Goal: Task Accomplishment & Management: Manage account settings

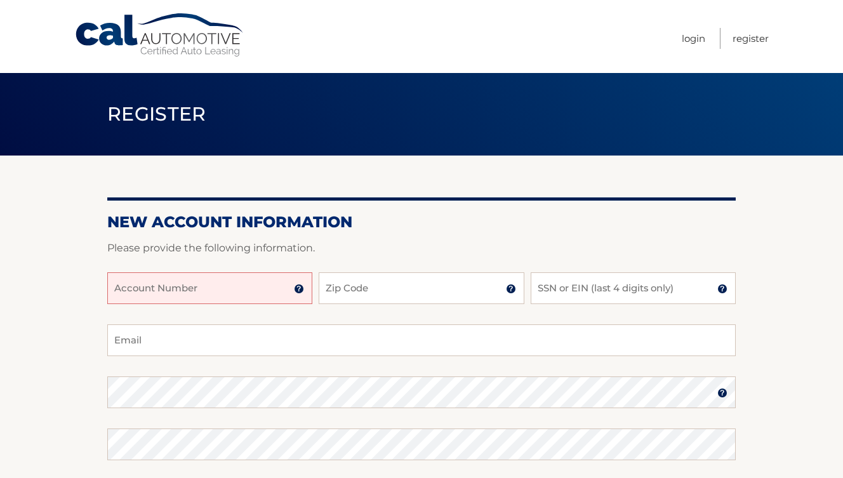
click at [253, 287] on input "Account Number" at bounding box center [209, 288] width 205 height 32
type input "44455978257"
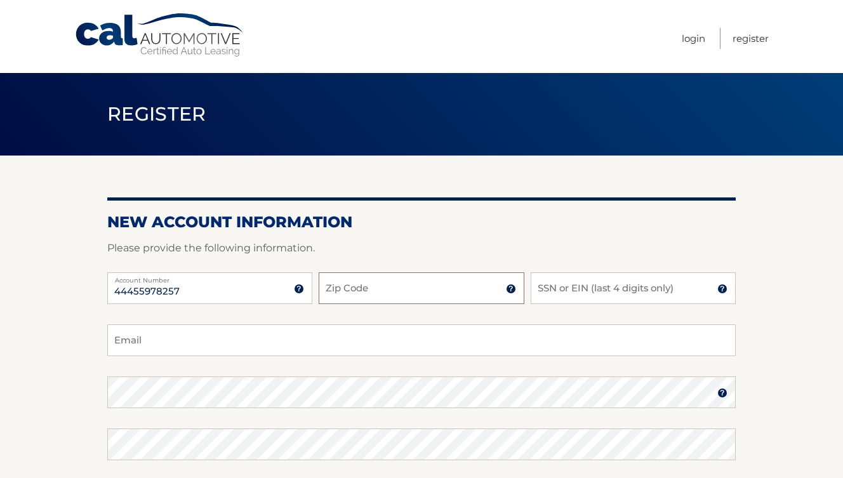
click at [376, 282] on input "Zip Code" at bounding box center [421, 288] width 205 height 32
type input "11106"
click at [411, 335] on input "INGRIDRAMIREZ270@GMAIL.COM" at bounding box center [421, 340] width 628 height 32
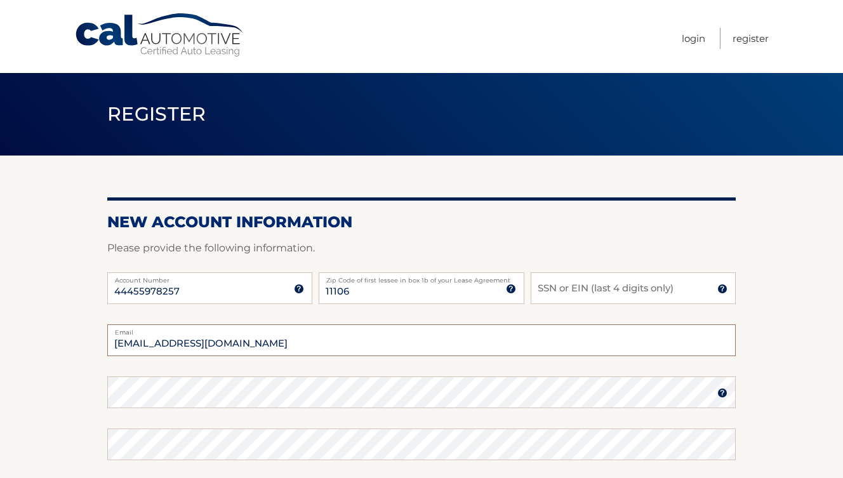
click at [411, 335] on input "INGRIDRAMIREZ270@GMAIL.COM" at bounding box center [421, 340] width 628 height 32
click at [371, 349] on input "@GMAIL.COM" at bounding box center [421, 340] width 628 height 32
type input "ere270@aol.com"
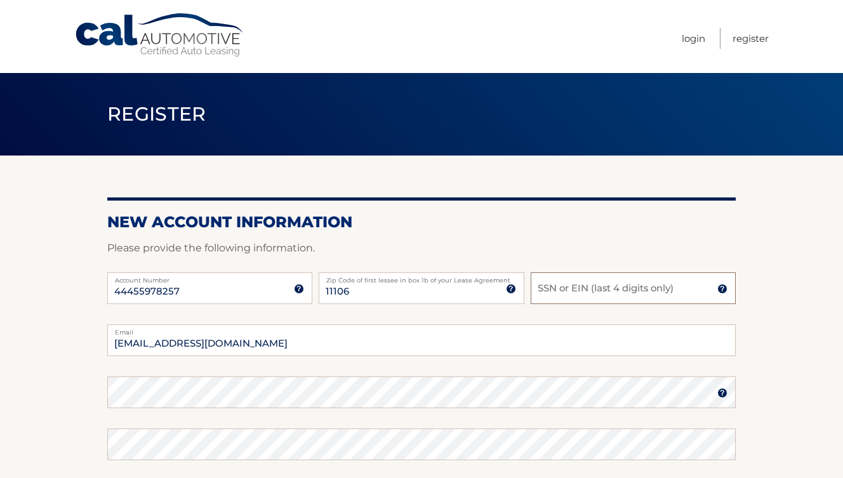
click at [586, 280] on input "SSN or EIN (last 4 digits only)" at bounding box center [632, 288] width 205 height 32
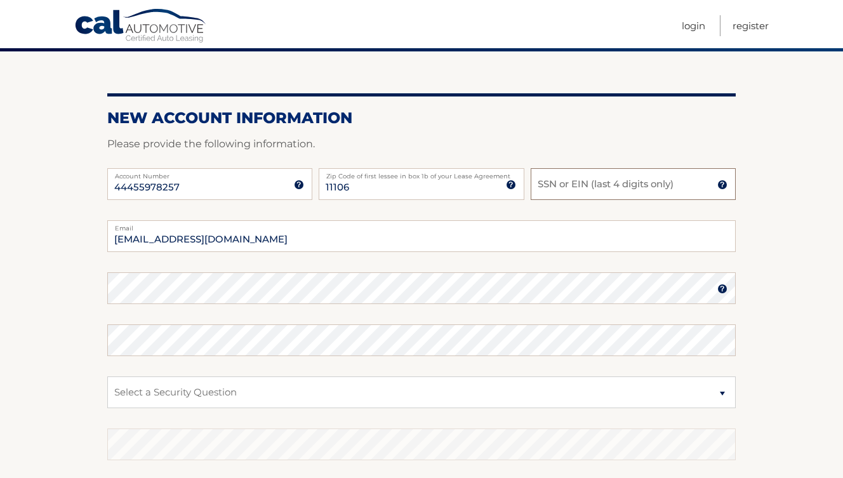
scroll to position [105, 0]
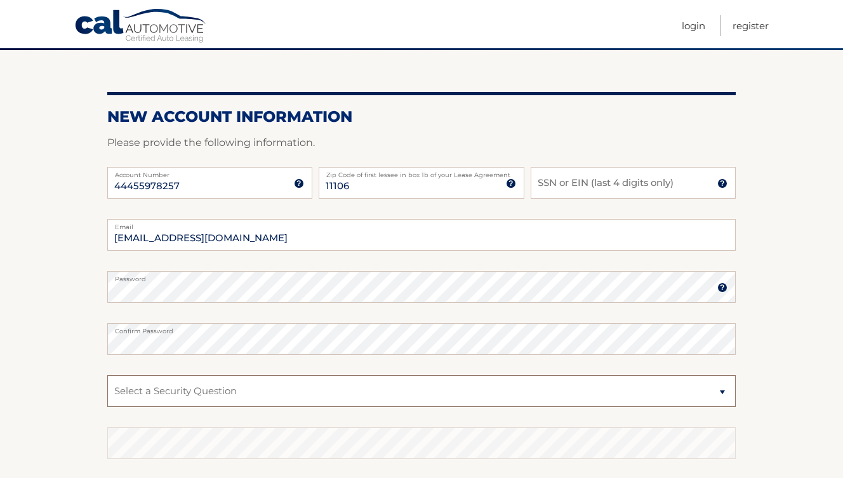
click at [213, 387] on select "Select a Security Question What was the name of your elementary school? What is…" at bounding box center [421, 391] width 628 height 32
click at [564, 188] on input "SSN or EIN (last 4 digits only)" at bounding box center [632, 183] width 205 height 32
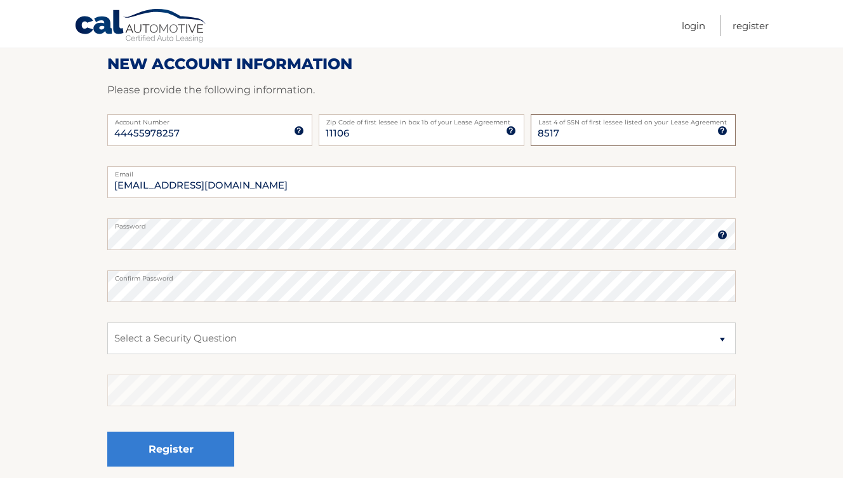
scroll to position [166, 0]
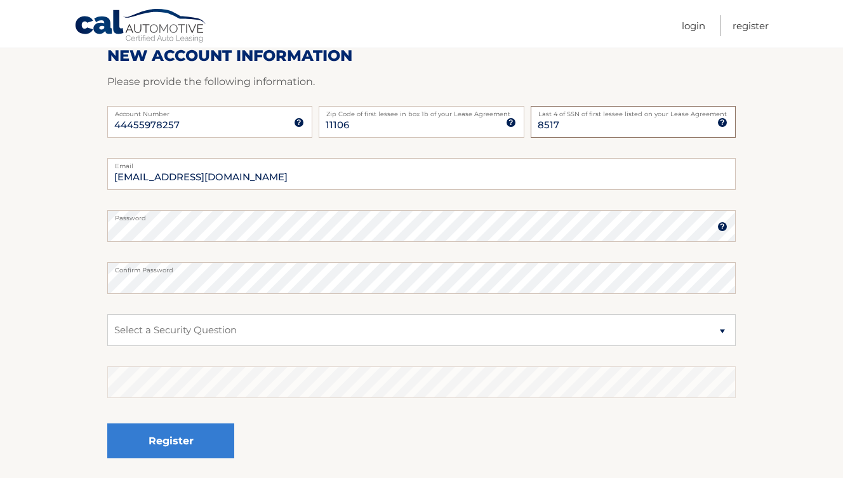
type input "8517"
click at [360, 323] on select "Select a Security Question What was the name of your elementary school? What is…" at bounding box center [421, 330] width 628 height 32
select select "2"
click at [107, 314] on select "Select a Security Question What was the name of your elementary school? What is…" at bounding box center [421, 330] width 628 height 32
click at [272, 338] on select "Select a Security Question What was the name of your elementary school? What is…" at bounding box center [421, 330] width 628 height 32
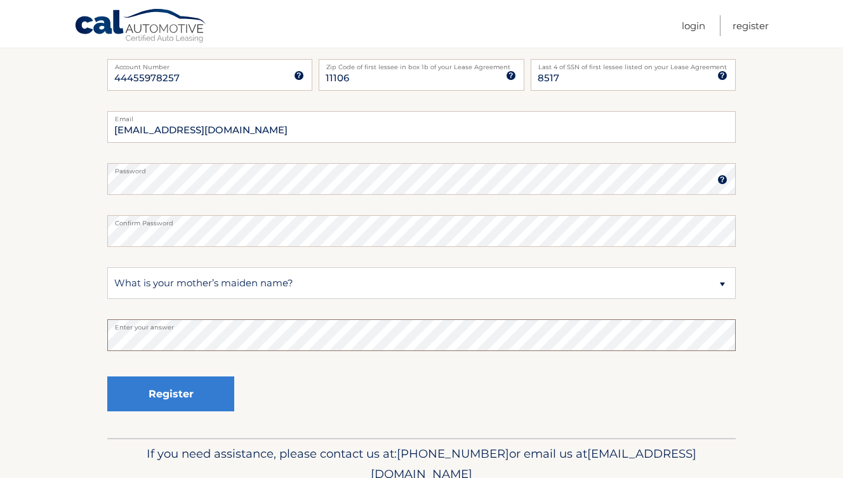
scroll to position [217, 0]
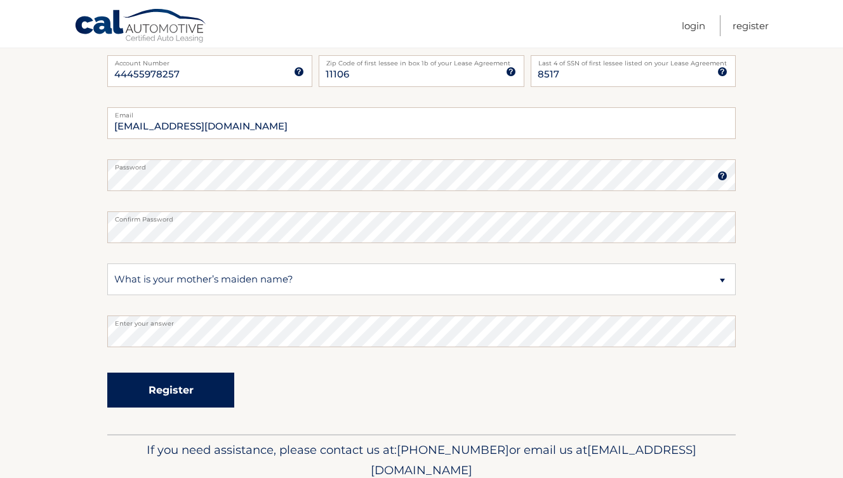
click at [192, 390] on button "Register" at bounding box center [170, 389] width 127 height 35
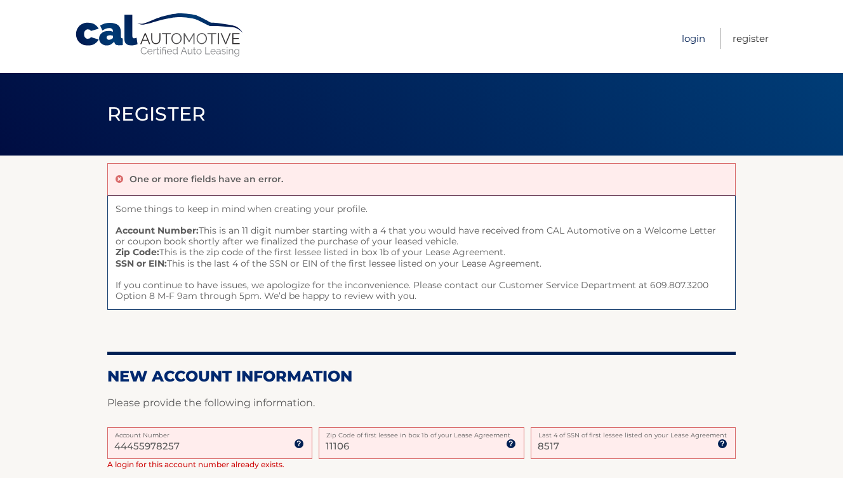
click at [700, 41] on link "Login" at bounding box center [693, 38] width 23 height 21
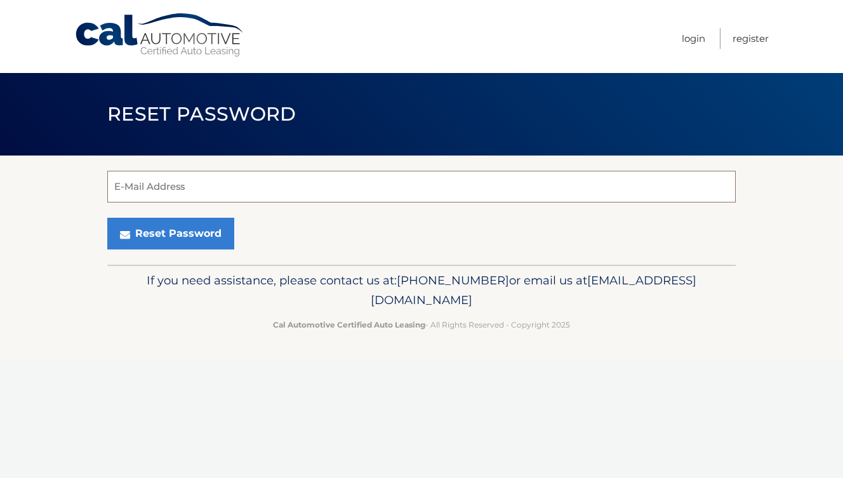
click at [547, 180] on input "E-Mail Address" at bounding box center [421, 187] width 628 height 32
type input "ere270@aol.com"
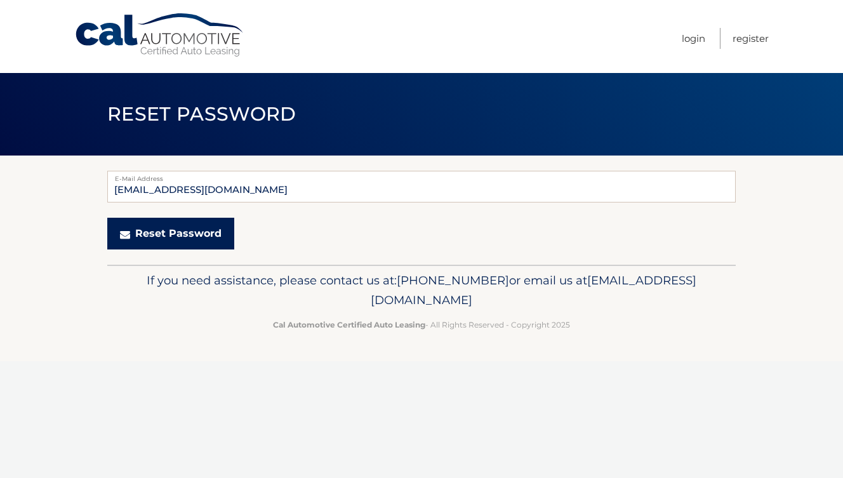
click at [164, 241] on button "Reset Password" at bounding box center [170, 234] width 127 height 32
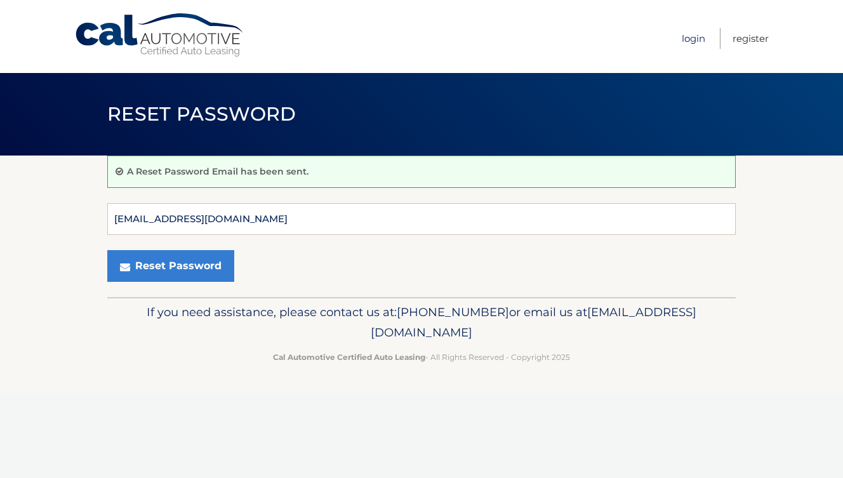
click at [692, 37] on link "Login" at bounding box center [693, 38] width 23 height 21
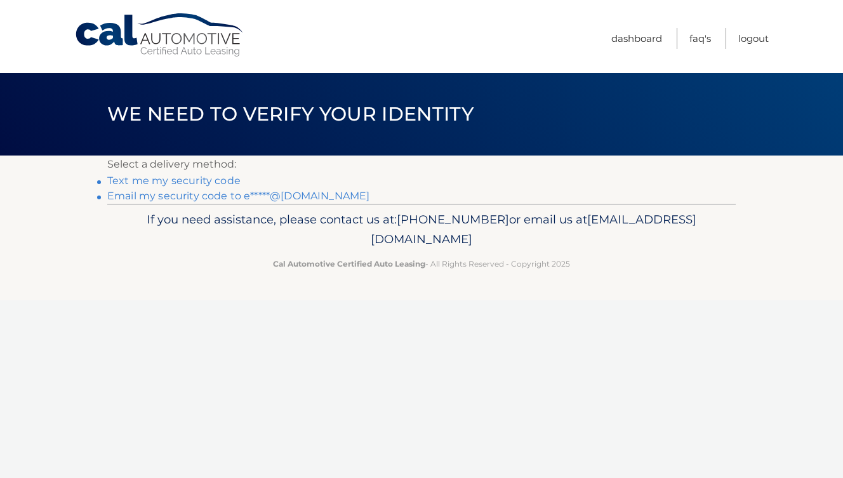
click at [215, 183] on link "Text me my security code" at bounding box center [173, 180] width 133 height 12
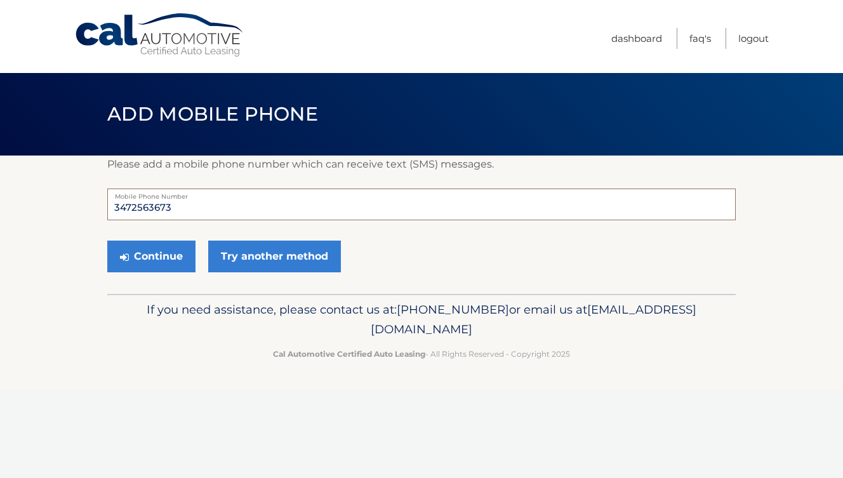
click at [217, 206] on input "3472563673" at bounding box center [421, 204] width 628 height 32
drag, startPoint x: 175, startPoint y: 253, endPoint x: 190, endPoint y: 209, distance: 46.8
click at [190, 209] on form "3472563673 Mobile Phone Number Continue Try another method" at bounding box center [421, 233] width 628 height 90
click at [190, 209] on input "3472563673" at bounding box center [421, 204] width 628 height 32
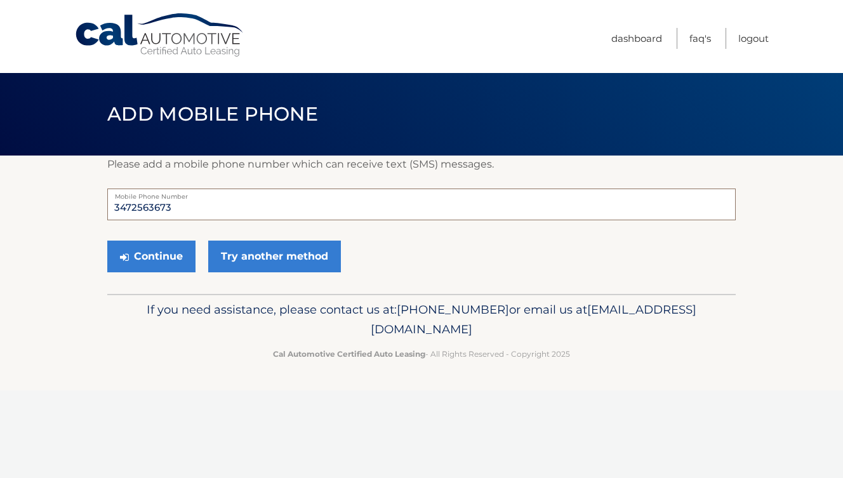
click at [190, 209] on input "3472563673" at bounding box center [421, 204] width 628 height 32
type input "6465715710"
click at [159, 258] on button "Continue" at bounding box center [151, 256] width 88 height 32
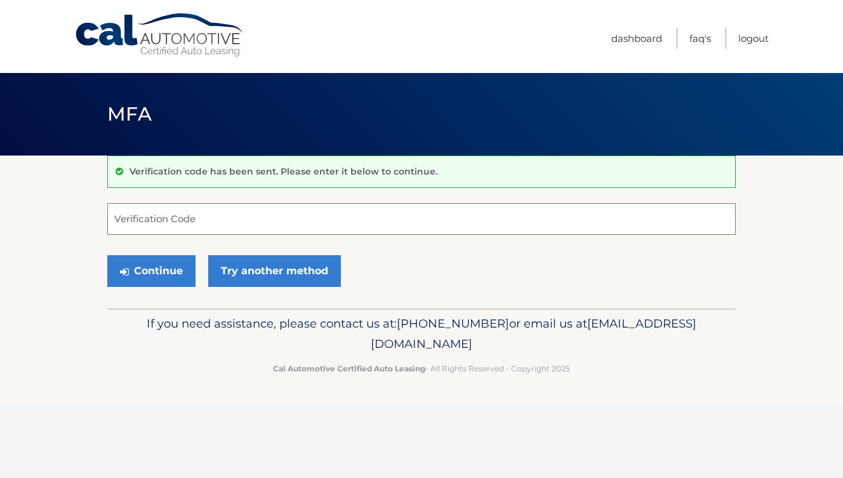
click at [200, 231] on input "Verification Code" at bounding box center [421, 219] width 628 height 32
click at [208, 226] on input "Verification Code" at bounding box center [421, 219] width 628 height 32
type input "724742"
click at [170, 286] on div "Continue Try another method" at bounding box center [421, 271] width 628 height 43
click at [164, 269] on button "Continue" at bounding box center [151, 271] width 88 height 32
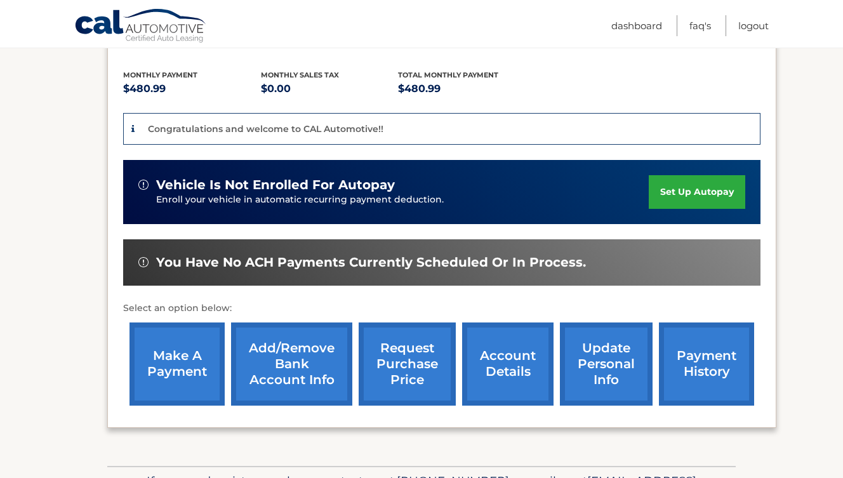
scroll to position [263, 0]
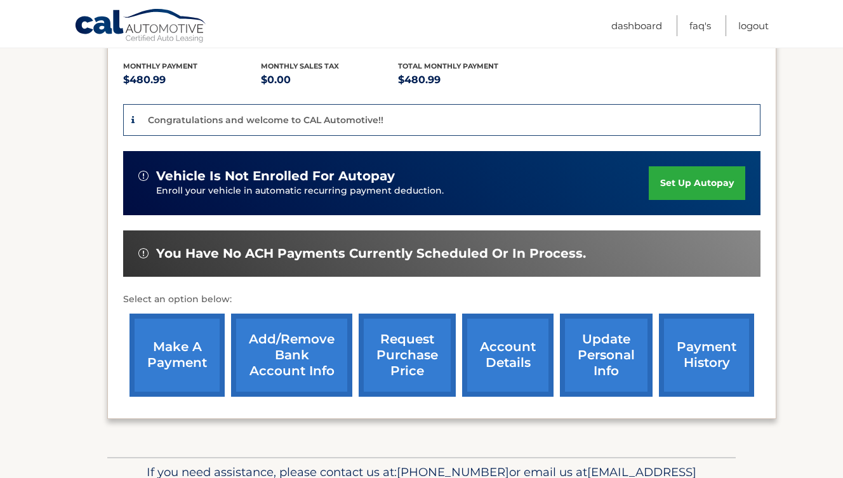
click at [699, 197] on link "set up autopay" at bounding box center [697, 183] width 96 height 34
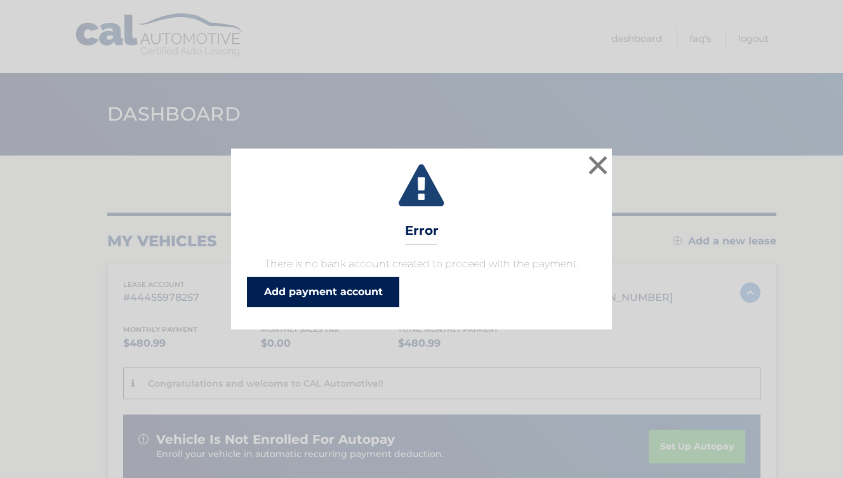
click at [390, 296] on link "Add payment account" at bounding box center [323, 292] width 152 height 30
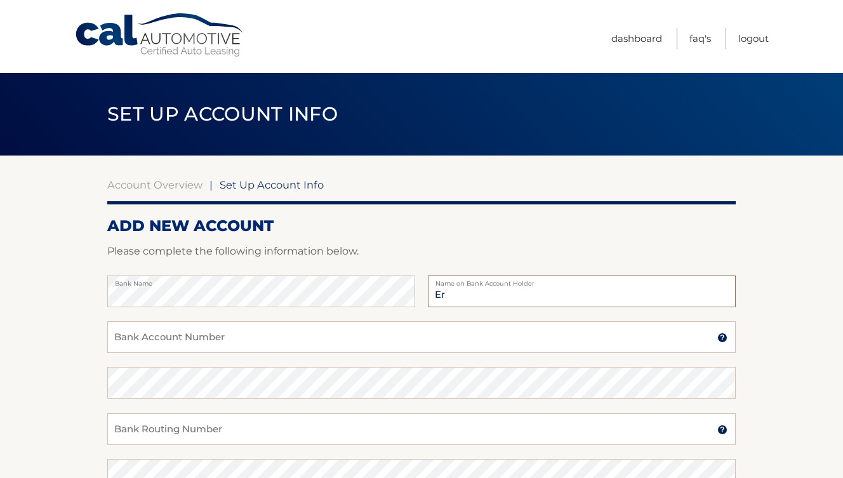
type input "E"
type input "[PERSON_NAME] [PERSON_NAME]"
click at [411, 339] on input "Bank Account Number" at bounding box center [421, 337] width 628 height 32
type input "4325104787"
click at [362, 416] on input "Bank Routing Number" at bounding box center [421, 429] width 628 height 32
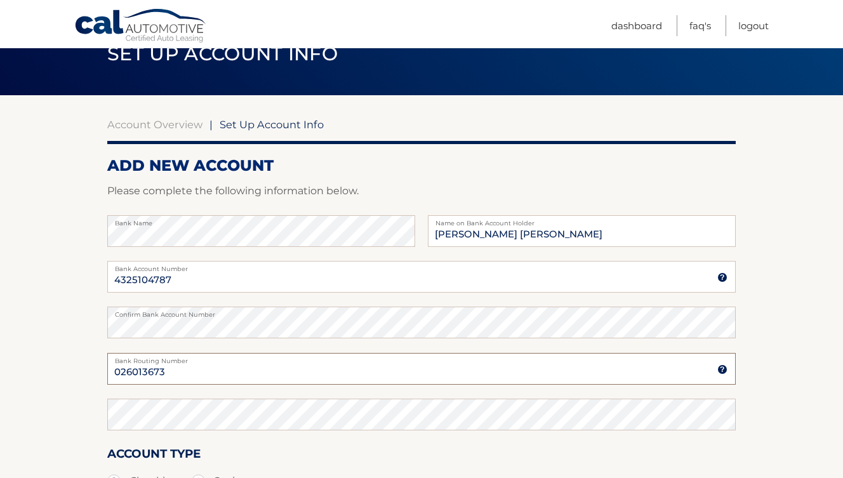
scroll to position [74, 0]
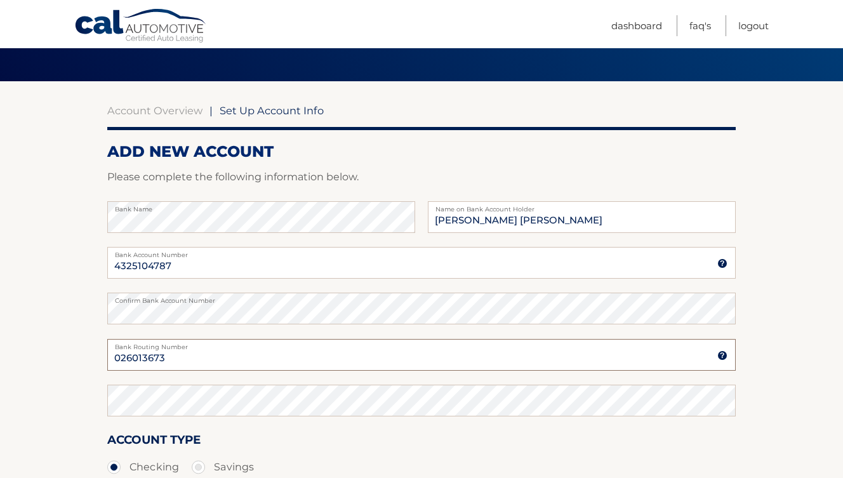
type input "026013673"
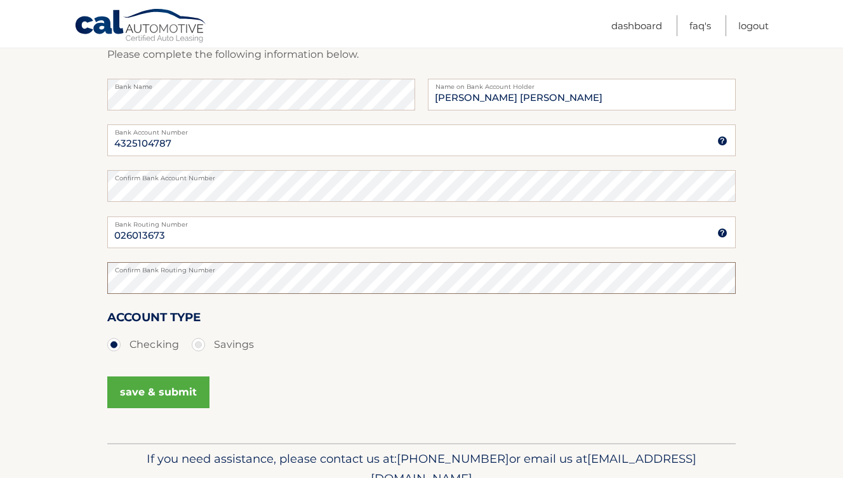
scroll to position [258, 0]
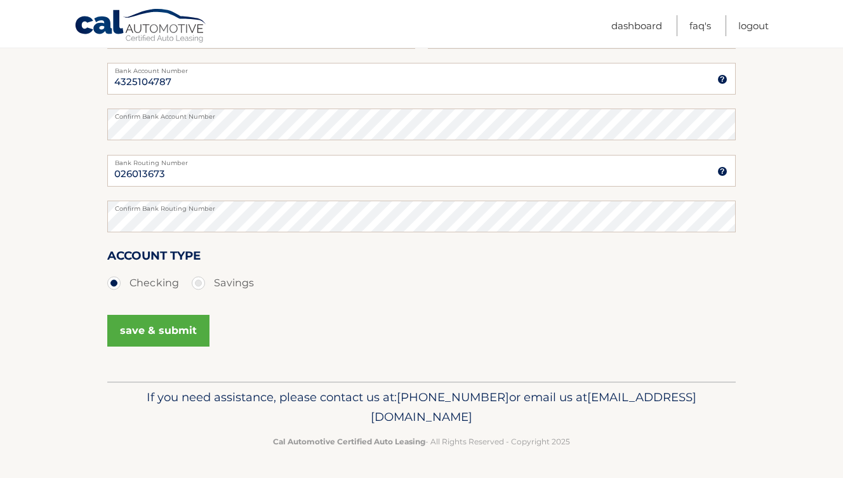
click at [197, 323] on button "save & submit" at bounding box center [158, 331] width 102 height 32
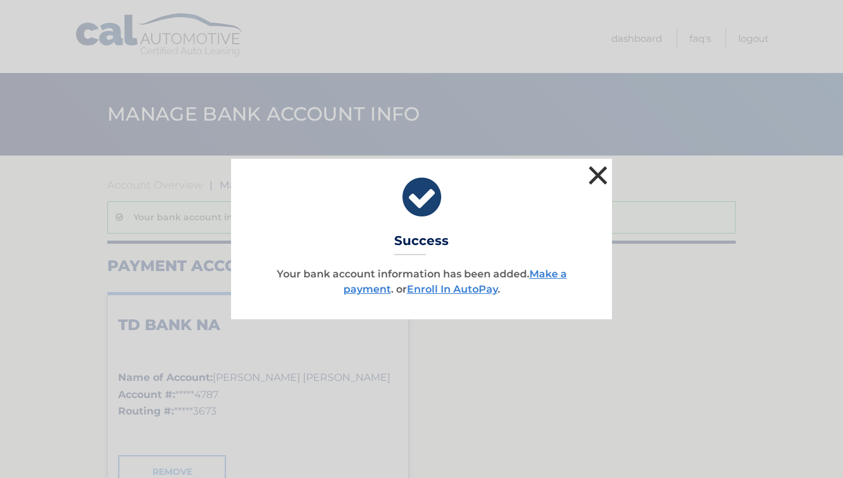
click at [602, 170] on button "×" at bounding box center [597, 174] width 25 height 25
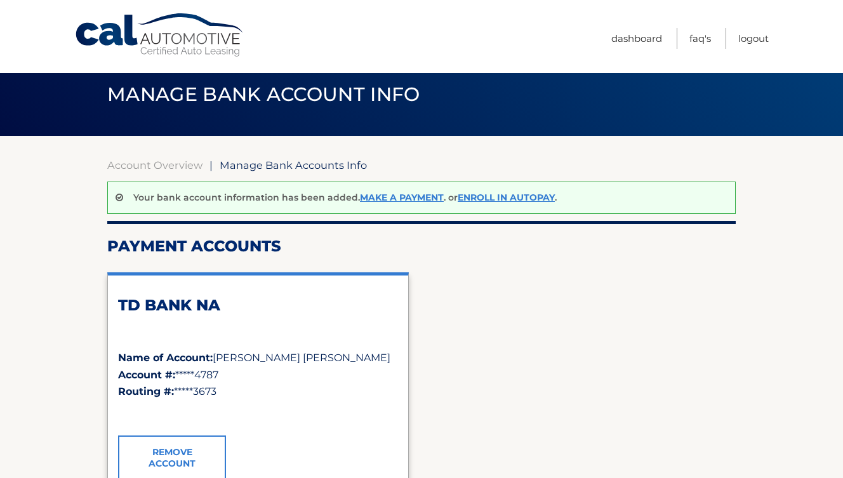
scroll to position [21, 0]
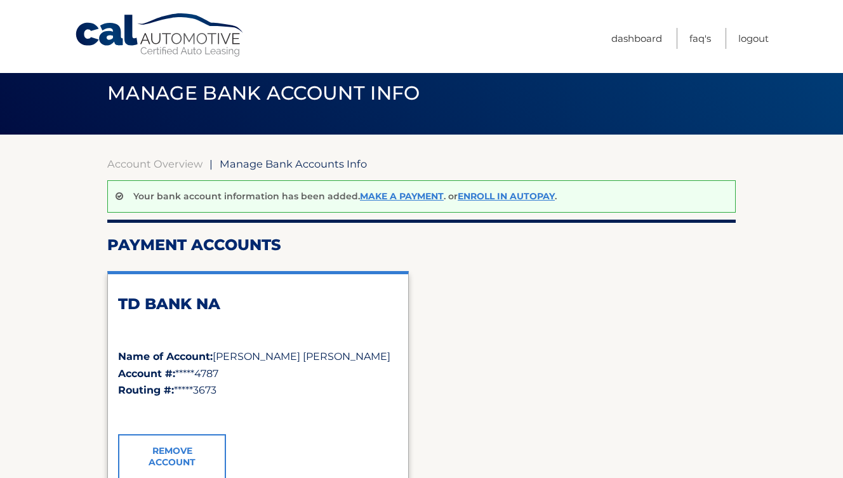
click at [292, 326] on div "TD BANK NA" at bounding box center [258, 321] width 280 height 54
click at [499, 197] on link "Enroll In AutoPay" at bounding box center [506, 195] width 97 height 11
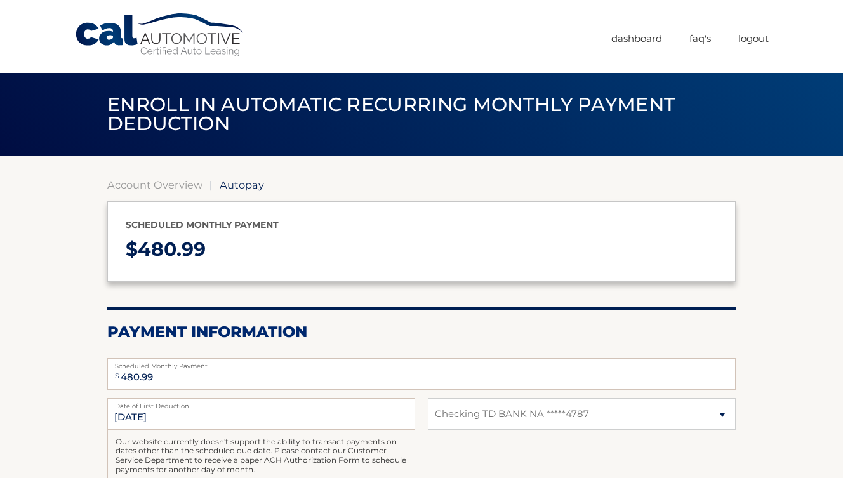
select select "NzhkZjlmZDAtNzBjYy00ZmVlLWE5ZjktMGY4MWRmZmI4YmU4"
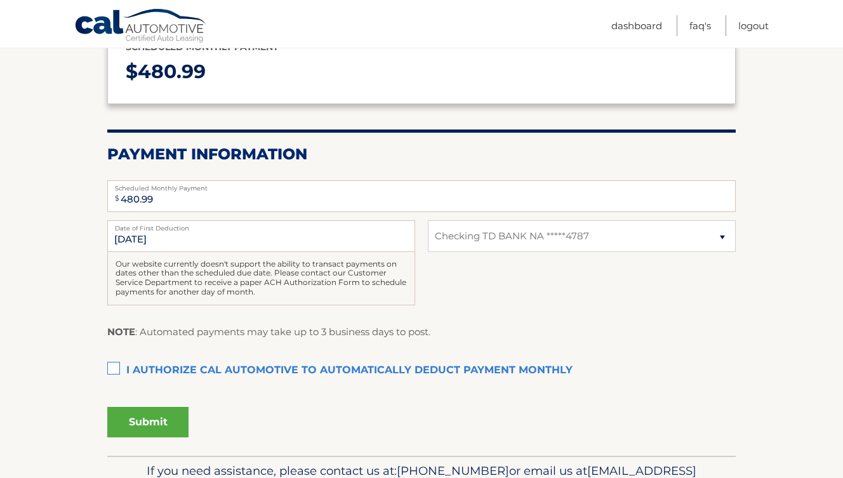
scroll to position [180, 0]
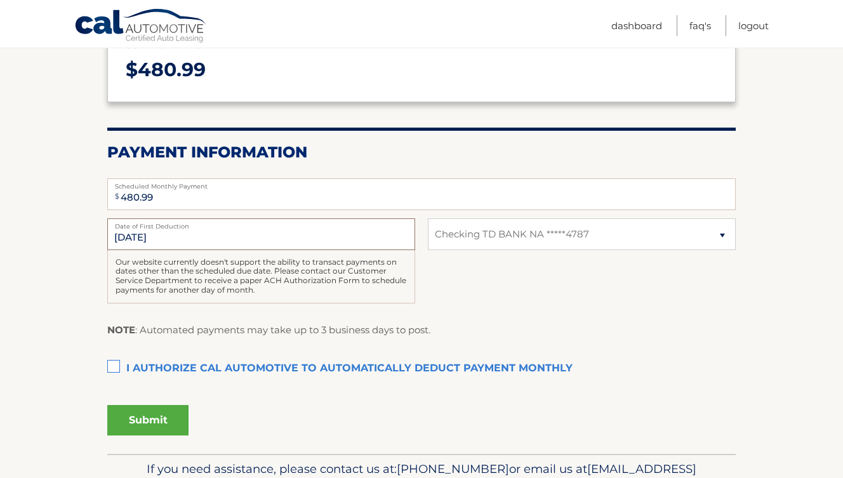
click at [321, 240] on input "8/26/2025" at bounding box center [261, 234] width 308 height 32
click at [271, 240] on input "8/26/2025" at bounding box center [261, 234] width 308 height 32
click at [302, 327] on p "NOTE : Automated payments may take up to 3 business days to post." at bounding box center [268, 330] width 323 height 16
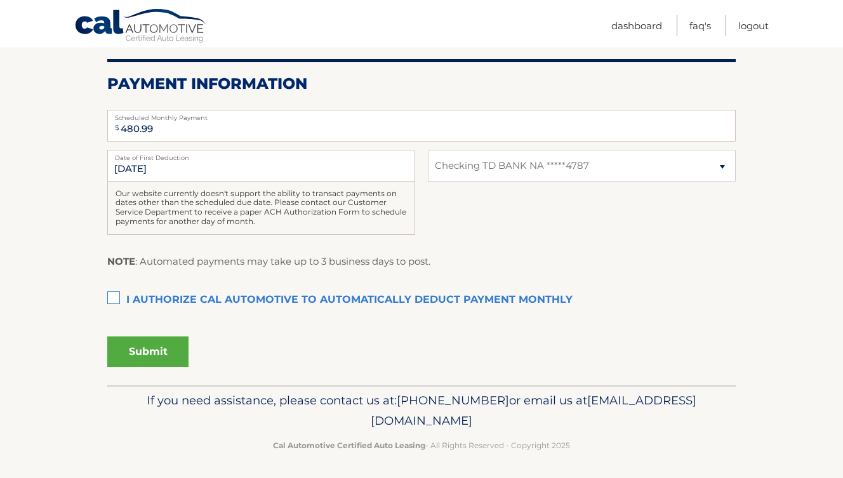
scroll to position [251, 0]
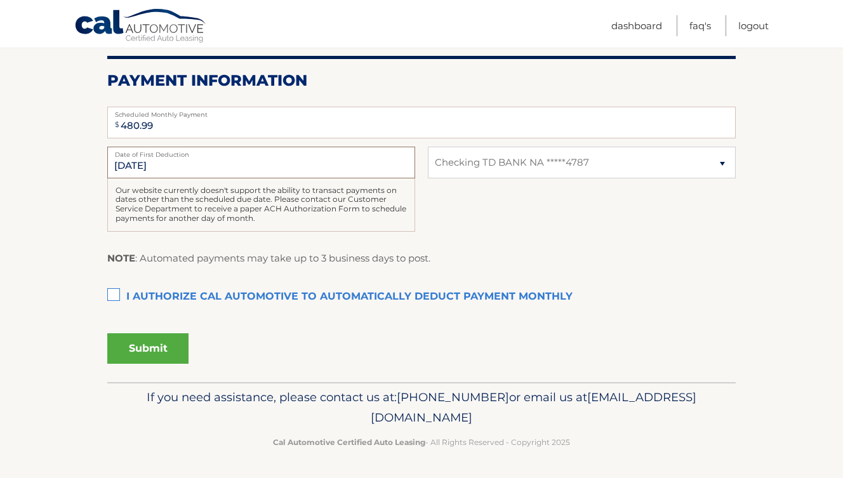
click at [197, 174] on input "8/26/2025" at bounding box center [261, 163] width 308 height 32
click at [197, 173] on input "8/26/2025" at bounding box center [261, 163] width 308 height 32
click at [204, 169] on input "8/26/2025" at bounding box center [261, 163] width 308 height 32
click at [131, 169] on input "8/26/2025" at bounding box center [261, 163] width 308 height 32
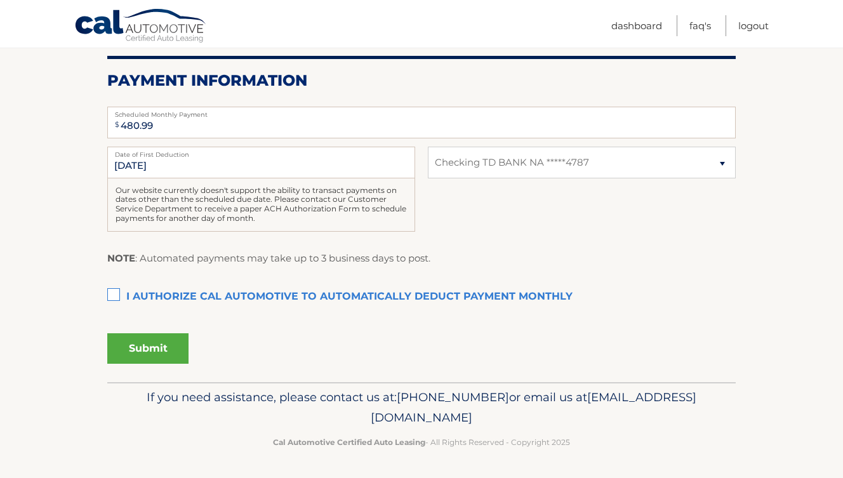
click at [117, 293] on label "I authorize cal automotive to automatically deduct payment monthly This checkbo…" at bounding box center [421, 296] width 628 height 25
click at [0, 0] on input "I authorize cal automotive to automatically deduct payment monthly This checkbo…" at bounding box center [0, 0] width 0 height 0
click at [168, 335] on button "Submit" at bounding box center [147, 348] width 81 height 30
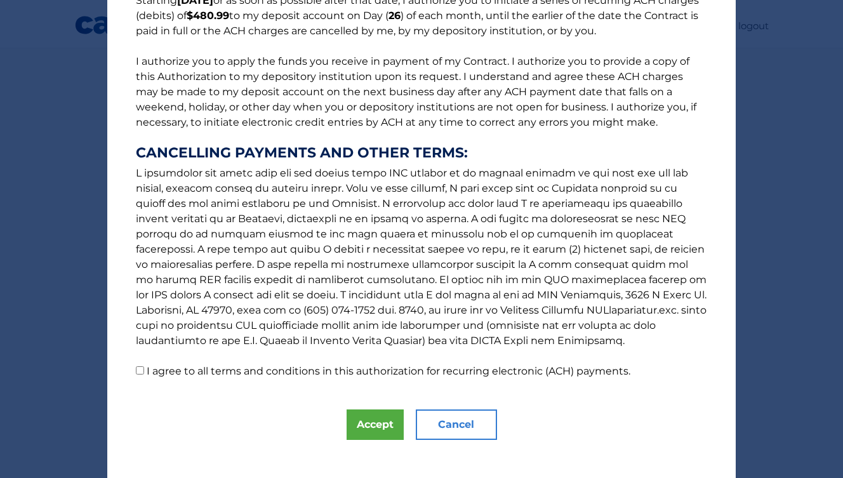
scroll to position [136, 0]
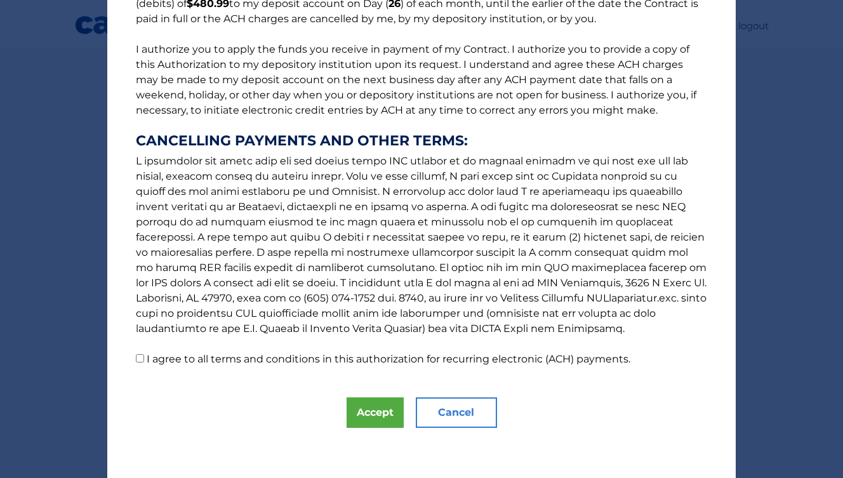
click at [145, 359] on p "The words "I" "me" and "my" mean any identified Customer who signs this Authori…" at bounding box center [421, 128] width 596 height 477
click at [138, 362] on input "I agree to all terms and conditions in this authorization for recurring electro…" at bounding box center [140, 358] width 8 height 8
checkbox input "true"
click at [387, 408] on button "Accept" at bounding box center [374, 412] width 57 height 30
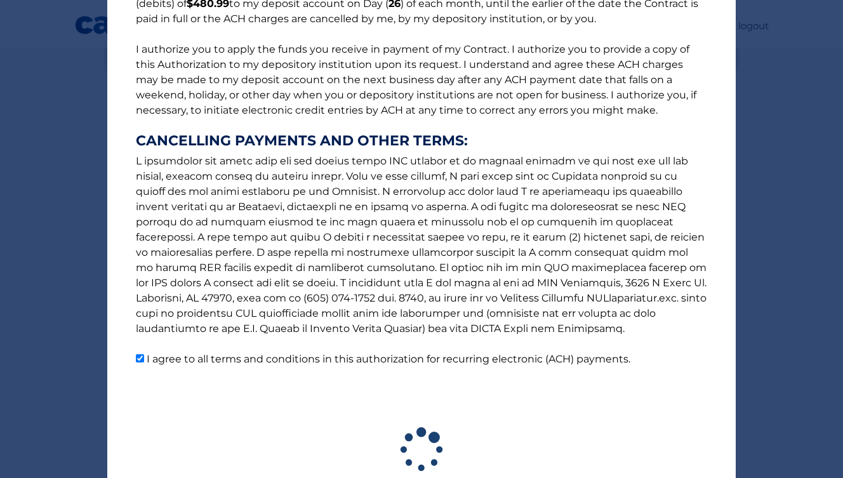
scroll to position [216, 0]
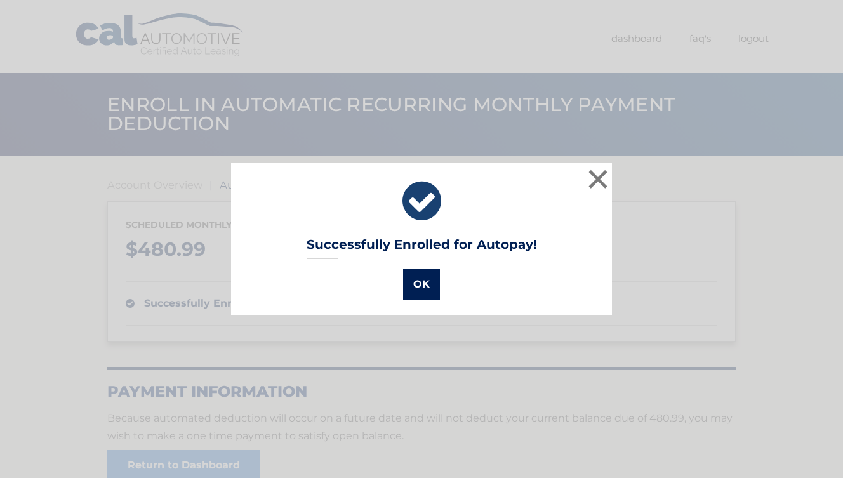
click at [426, 289] on button "OK" at bounding box center [421, 284] width 37 height 30
